Goal: Information Seeking & Learning: Compare options

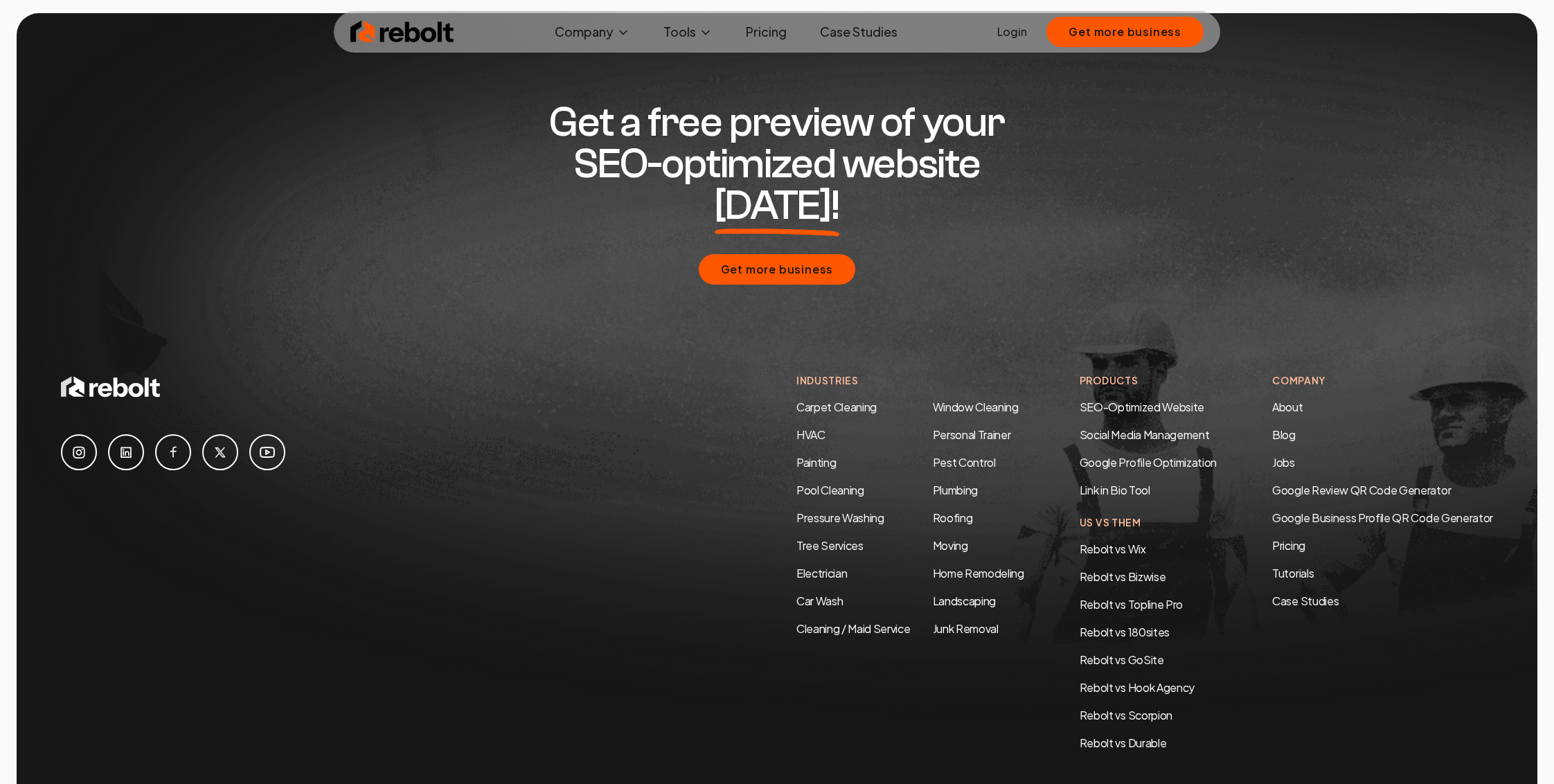
scroll to position [6689, 0]
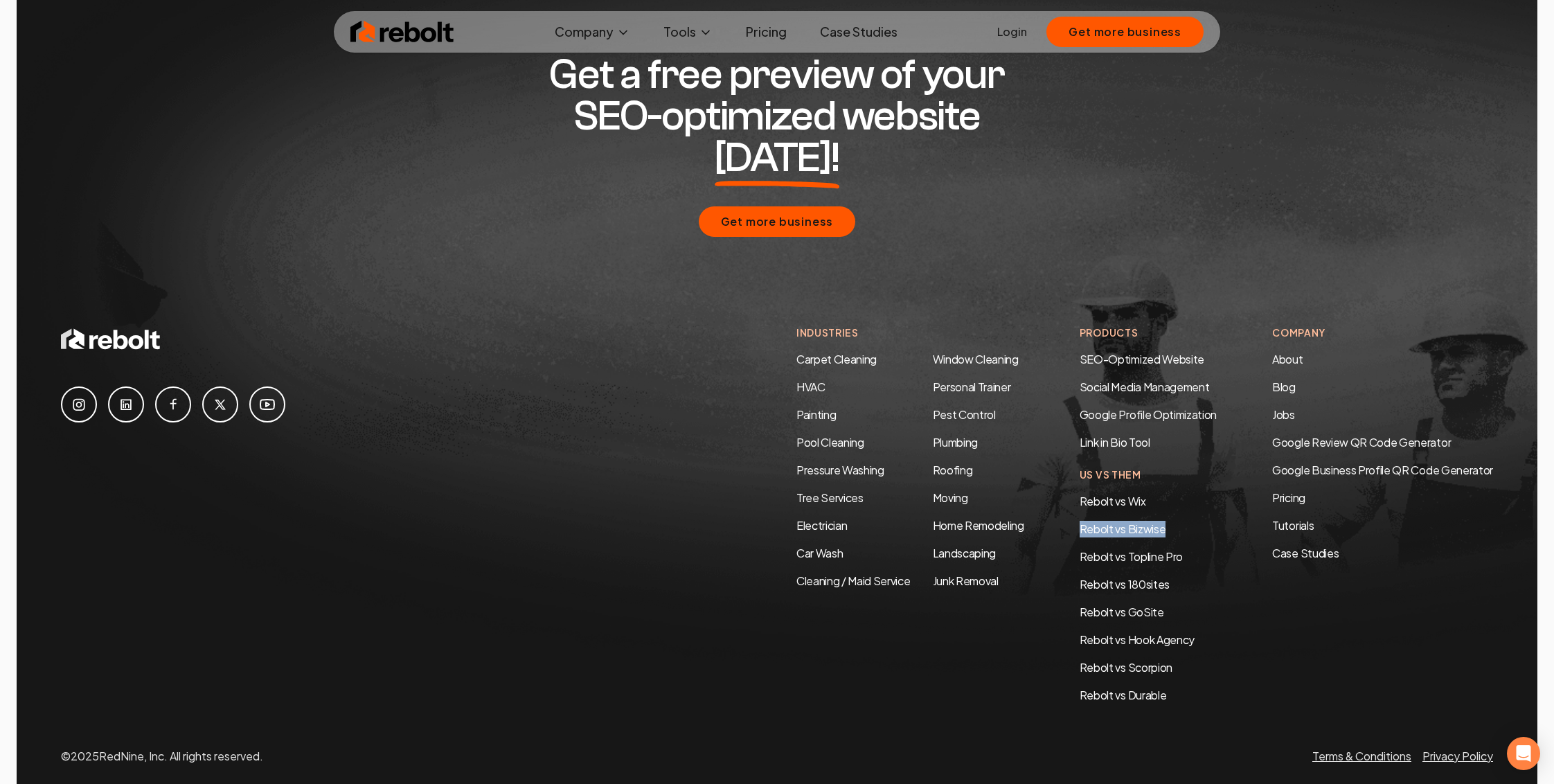
drag, startPoint x: 1175, startPoint y: 484, endPoint x: 1074, endPoint y: 493, distance: 101.4
click at [1074, 493] on div "Industries Carpet Cleaning HVAC Painting Pool Cleaning Pressure Washing Tree Se…" at bounding box center [1145, 515] width 697 height 378
copy link "Rebolt vs Bizwise"
drag, startPoint x: 1186, startPoint y: 520, endPoint x: 1061, endPoint y: 517, distance: 125.0
click at [1061, 517] on div "Industries Carpet Cleaning HVAC Painting Pool Cleaning Pressure Washing Tree Se…" at bounding box center [1145, 515] width 697 height 378
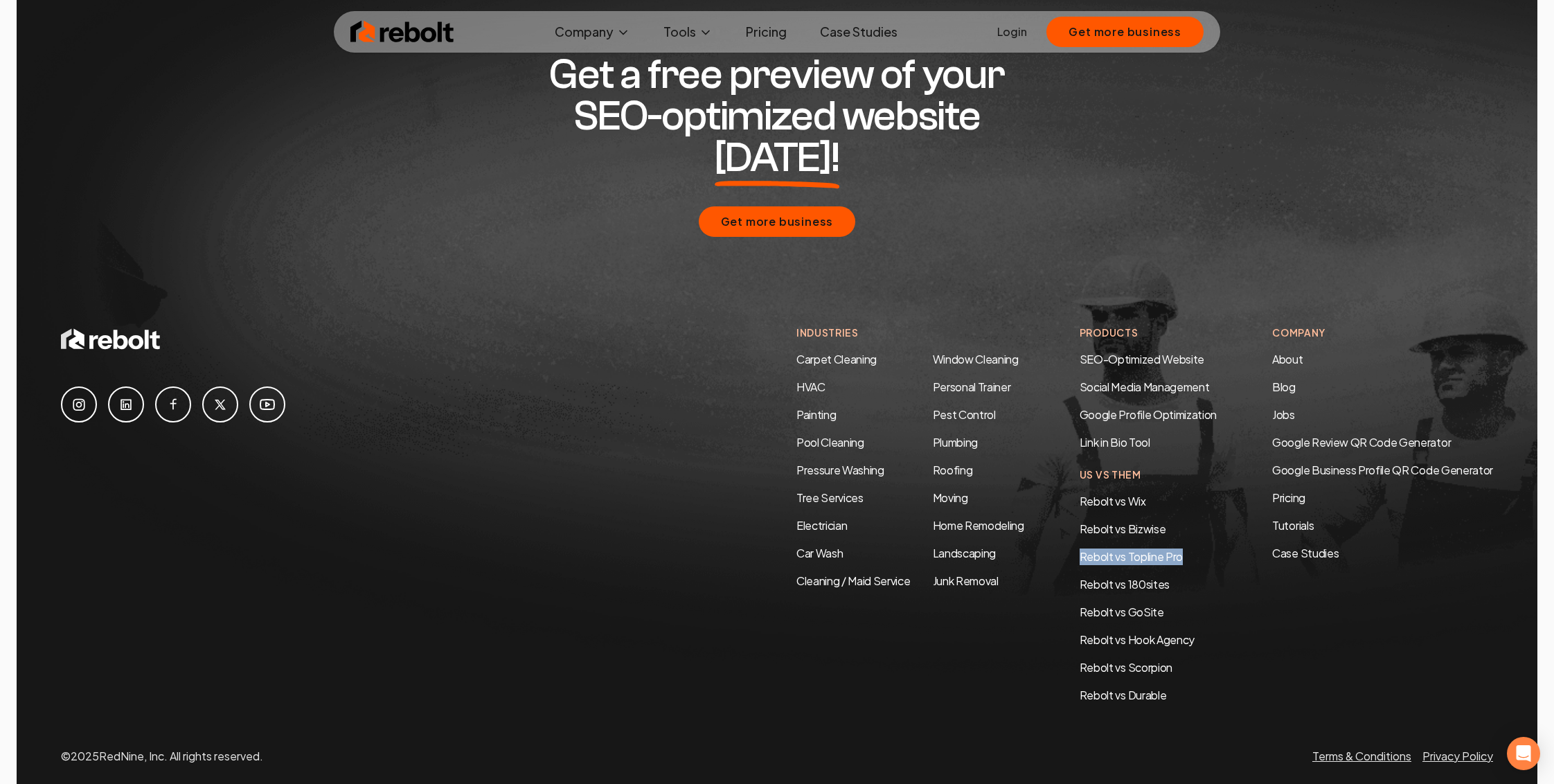
copy link "Rebolt vs Topline Pro"
click at [1208, 540] on div "Rebolt vs Wix Rebolt vs Bizwise Rebolt vs Topline Pro Rebolt vs 180sites Rebolt…" at bounding box center [1148, 598] width 137 height 211
drag, startPoint x: 1159, startPoint y: 545, endPoint x: 1190, endPoint y: 563, distance: 35.8
click at [1167, 546] on div "Rebolt vs Wix Rebolt vs Bizwise Rebolt vs Topline Pro Rebolt vs 180sites Rebolt…" at bounding box center [1148, 598] width 137 height 211
drag, startPoint x: 1176, startPoint y: 635, endPoint x: 1154, endPoint y: 635, distance: 22.0
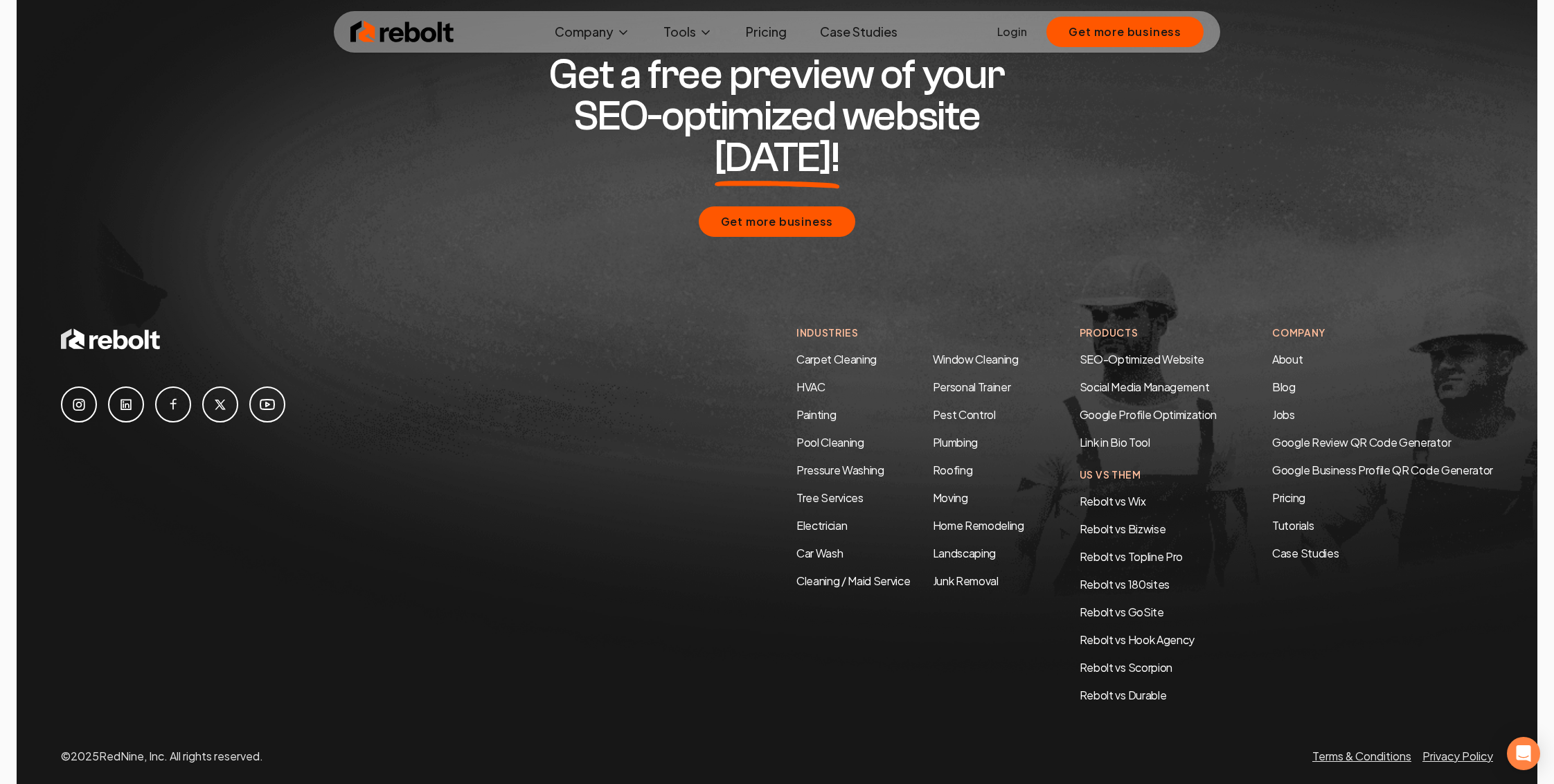
click at [1154, 635] on div "Rebolt vs Wix Rebolt vs Bizwise Rebolt vs Topline Pro Rebolt vs 180sites Rebolt…" at bounding box center [1148, 598] width 137 height 211
drag, startPoint x: 1175, startPoint y: 629, endPoint x: 1126, endPoint y: 630, distance: 49.0
click at [1126, 659] on li "Rebolt vs Scorpion" at bounding box center [1137, 667] width 115 height 17
copy link "Scorpion"
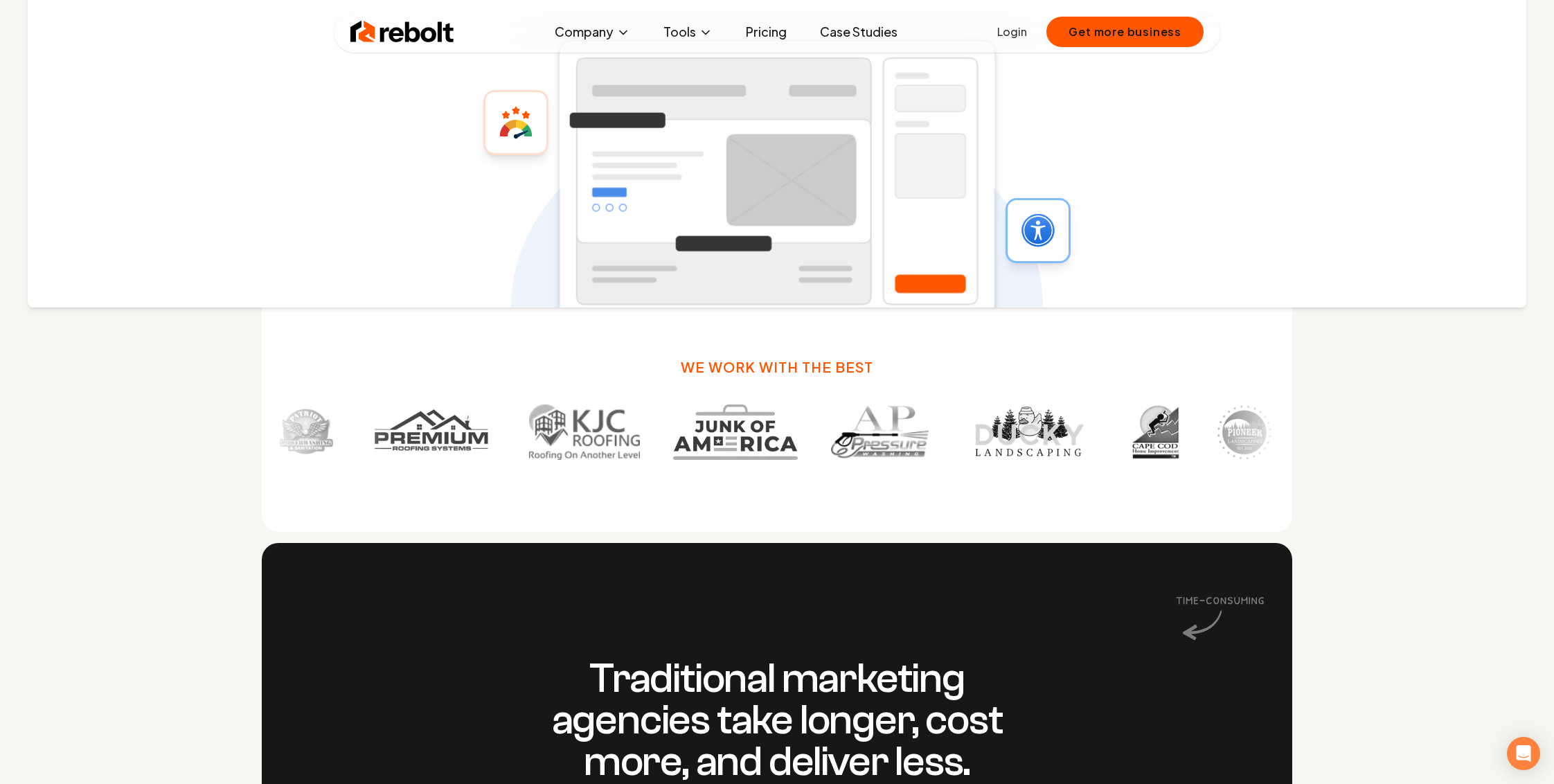
scroll to position [1249, 0]
